Goal: Task Accomplishment & Management: Use online tool/utility

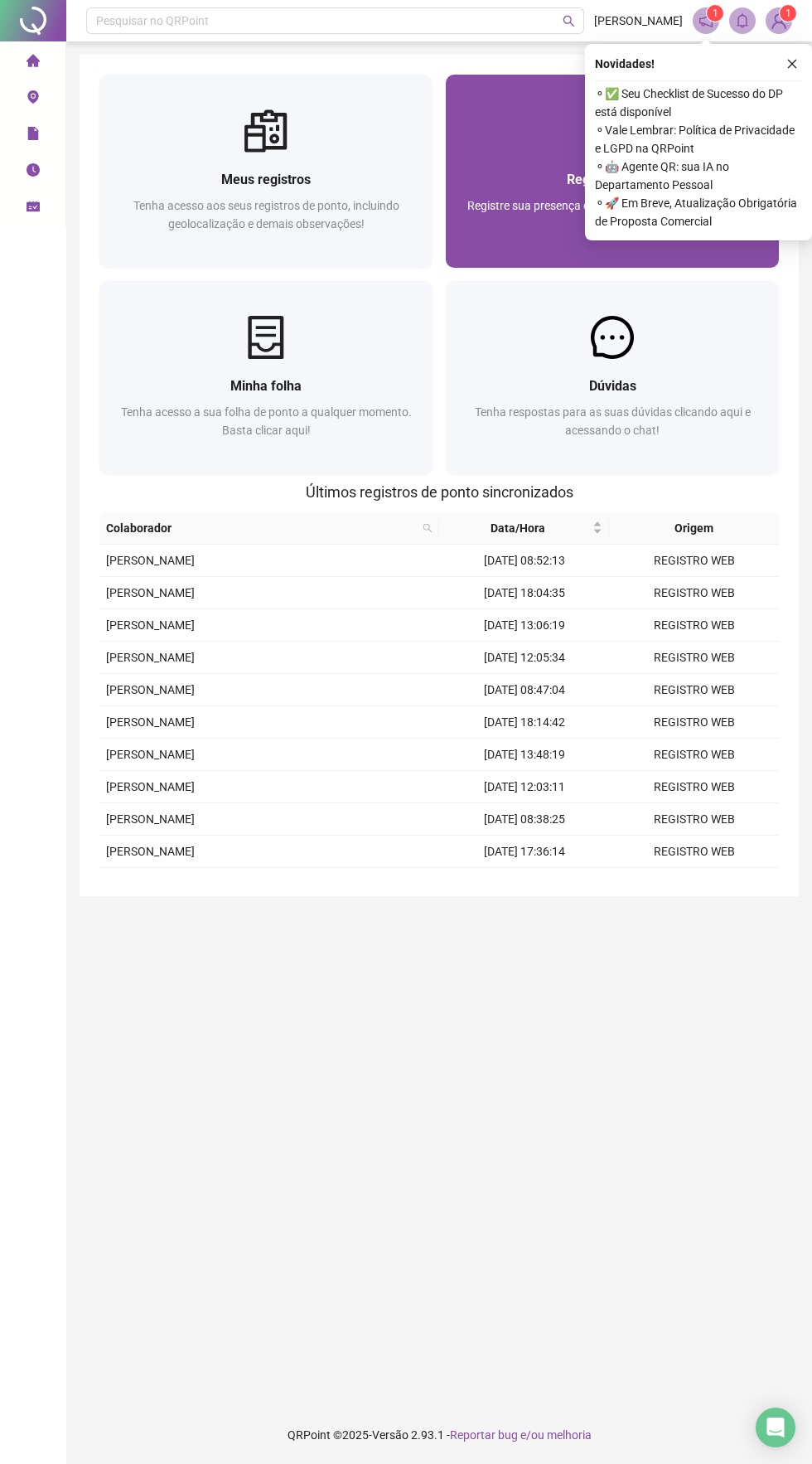
click at [532, 127] on div at bounding box center [611, 131] width 333 height 43
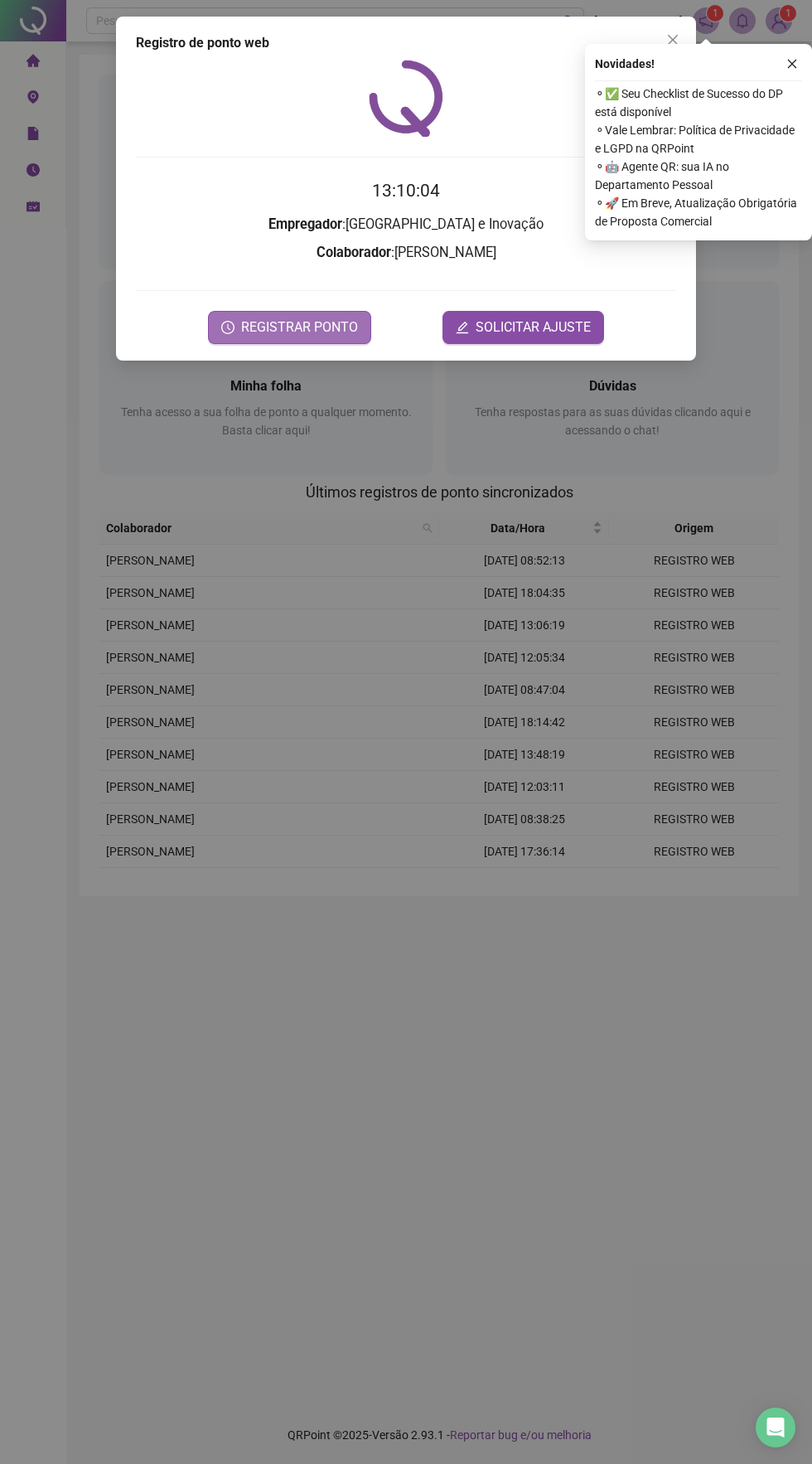
click at [295, 328] on span "REGISTRAR PONTO" at bounding box center [299, 327] width 117 height 20
